Goal: Book appointment/travel/reservation

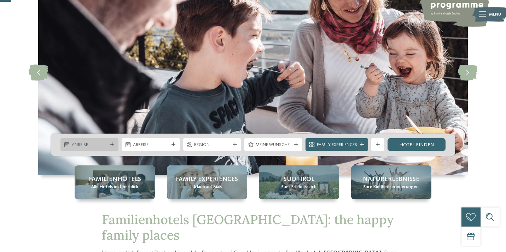
click at [92, 145] on span "Anreise" at bounding box center [90, 145] width 36 height 6
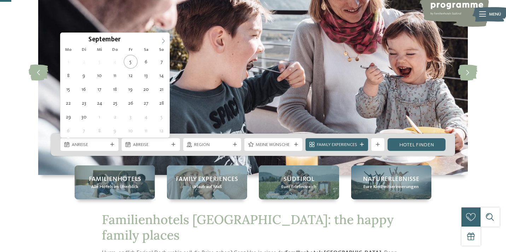
click at [161, 38] on span at bounding box center [163, 39] width 12 height 12
click at [164, 41] on icon at bounding box center [163, 41] width 5 height 5
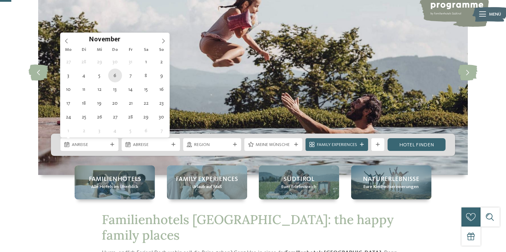
type div "06.11.2025"
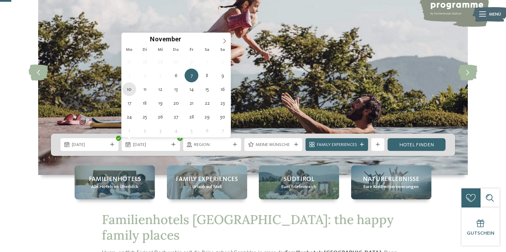
type div "10.11.2025"
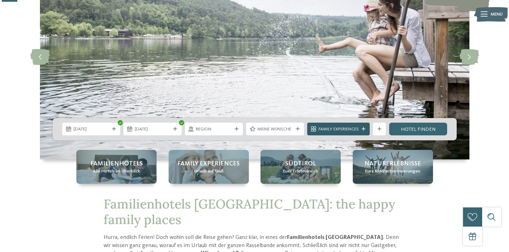
scroll to position [86, 0]
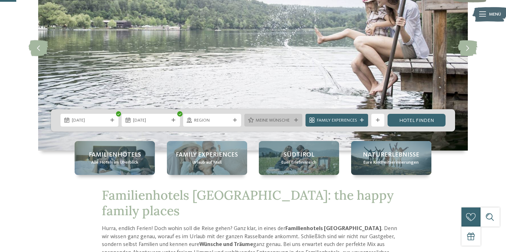
click at [271, 121] on span "Meine Wünsche" at bounding box center [274, 120] width 36 height 6
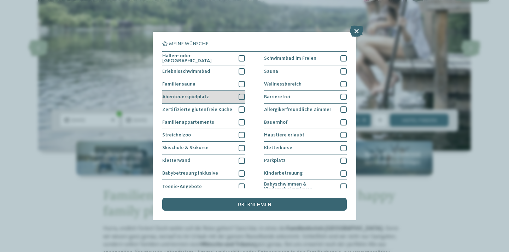
click at [241, 96] on div at bounding box center [242, 97] width 6 height 6
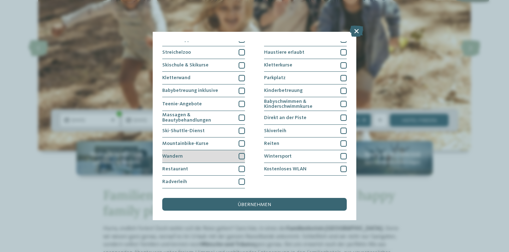
scroll to position [145, 0]
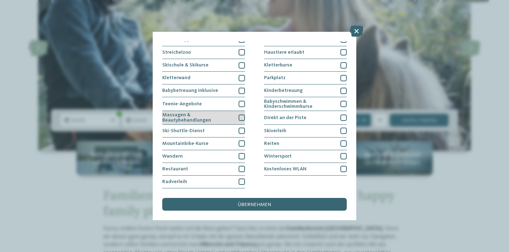
click at [240, 115] on div at bounding box center [242, 118] width 6 height 6
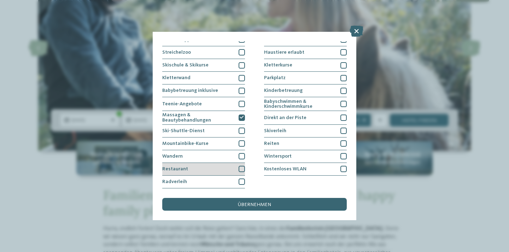
click at [241, 166] on div at bounding box center [242, 169] width 6 height 6
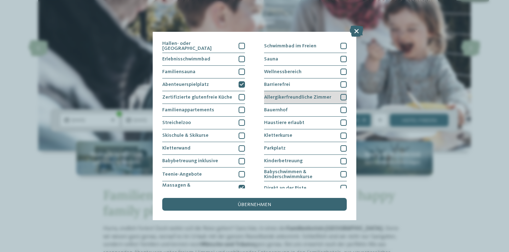
scroll to position [8, 0]
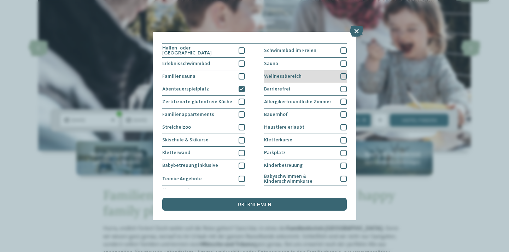
click at [342, 76] on div at bounding box center [343, 76] width 6 height 6
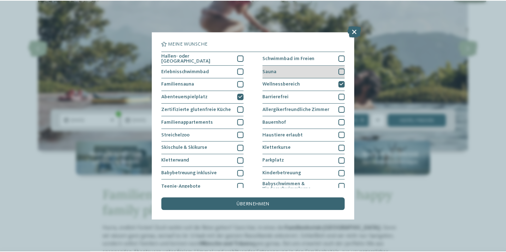
scroll to position [0, 0]
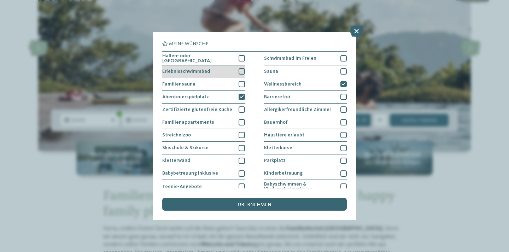
click at [239, 71] on div at bounding box center [242, 71] width 6 height 6
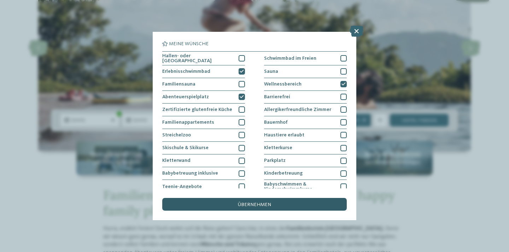
click at [241, 202] on span "übernehmen" at bounding box center [254, 204] width 33 height 5
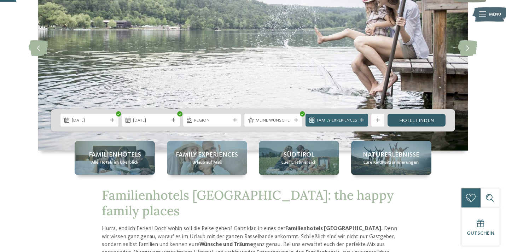
click at [405, 120] on link "Hotel finden" at bounding box center [416, 120] width 58 height 13
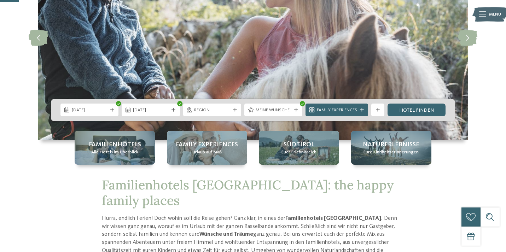
scroll to position [99, 0]
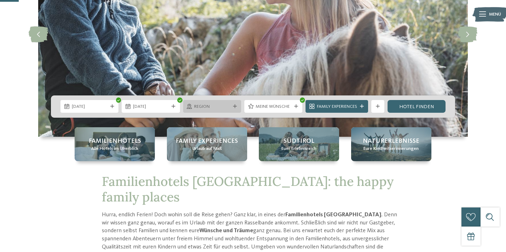
click at [217, 105] on span "Region" at bounding box center [212, 107] width 36 height 6
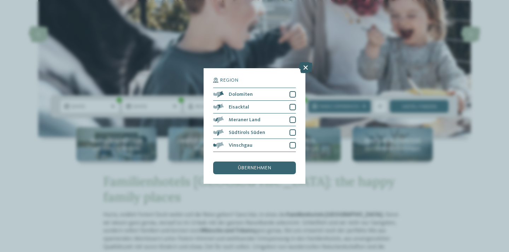
click at [305, 62] on icon at bounding box center [306, 67] width 14 height 11
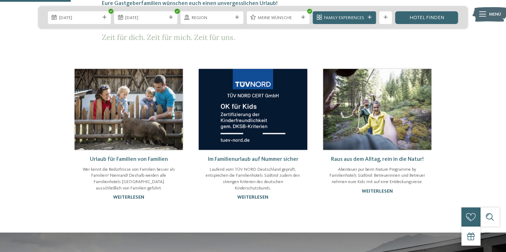
scroll to position [403, 0]
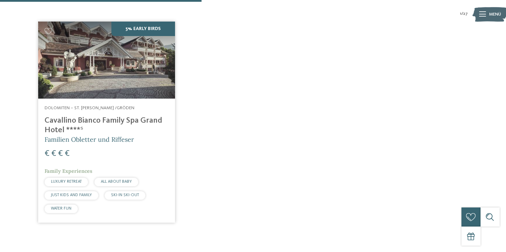
scroll to position [226, 0]
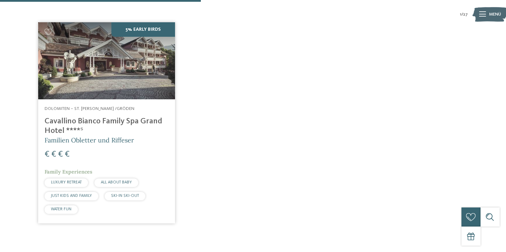
click at [111, 117] on h4 "Cavallino Bianco Family Spa Grand Hotel ****ˢ" at bounding box center [107, 126] width 124 height 19
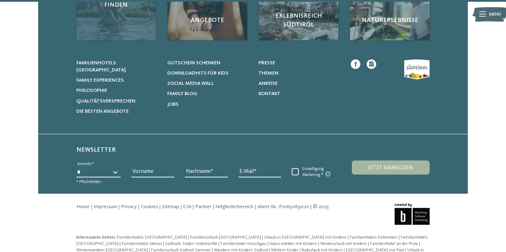
scroll to position [570, 0]
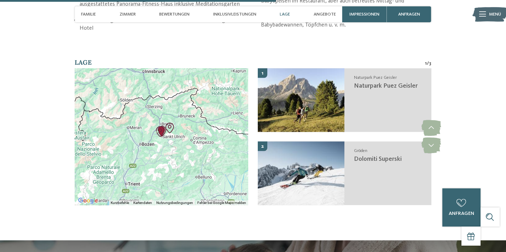
scroll to position [1254, 0]
